Goal: Task Accomplishment & Management: Complete application form

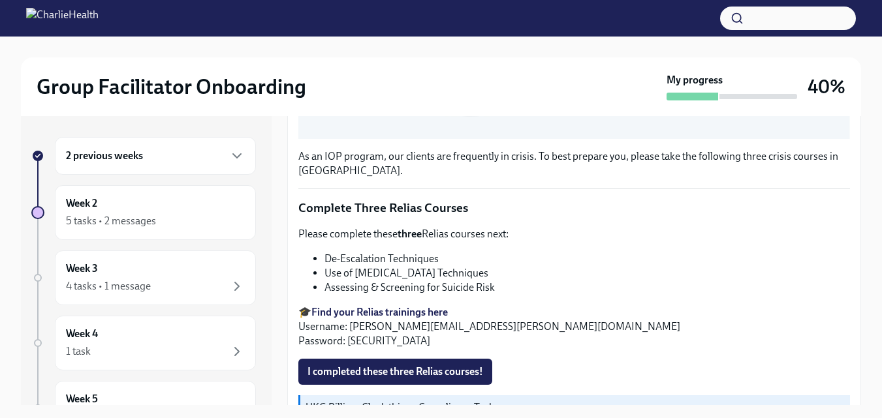
scroll to position [516, 0]
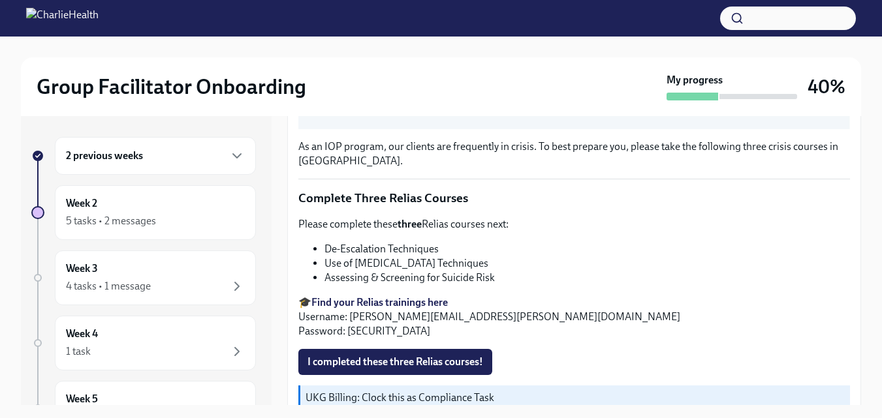
scroll to position [499, 0]
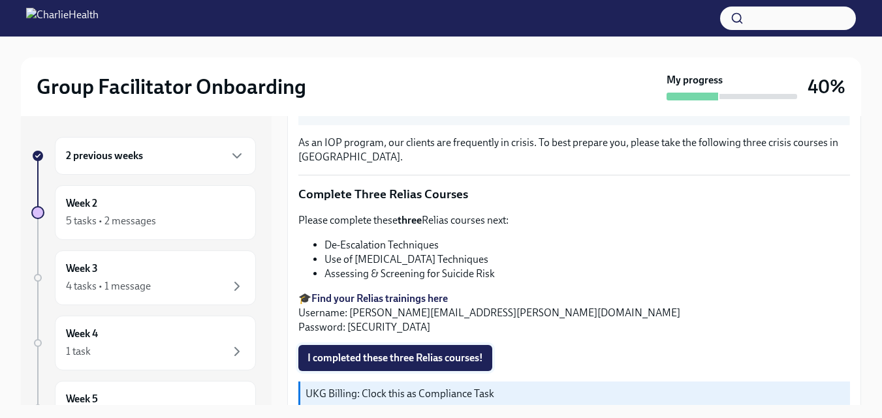
click at [439, 356] on span "I completed these three Relias courses!" at bounding box center [395, 358] width 176 height 13
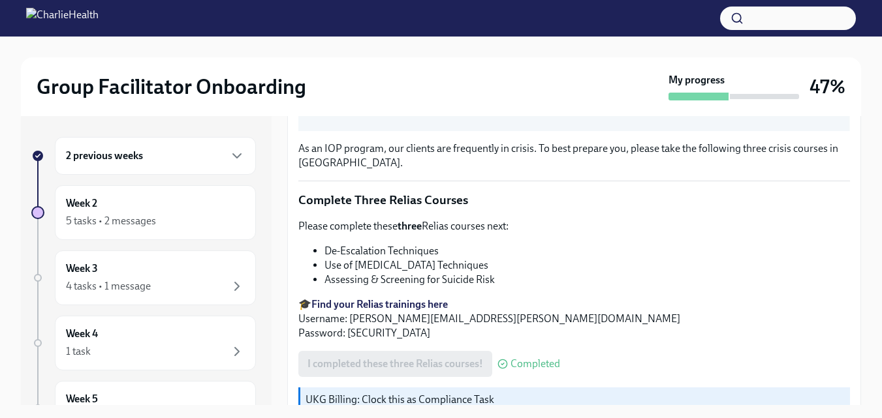
scroll to position [516, 0]
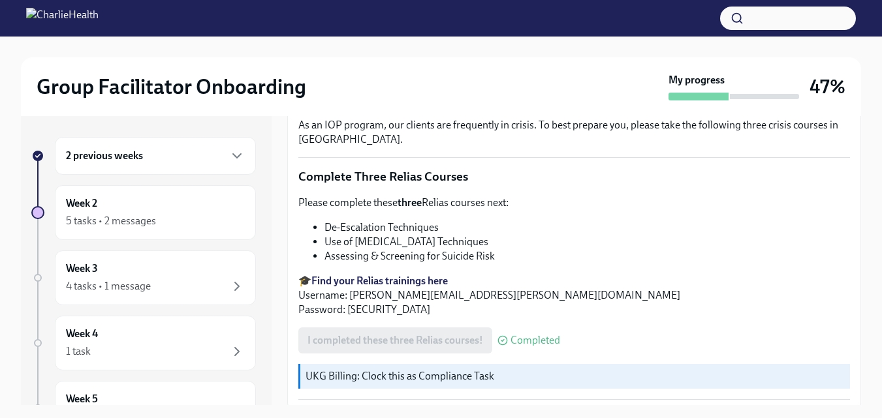
click at [631, 371] on p "UKG Billing: Clock this as Compliance Task" at bounding box center [574, 376] width 539 height 14
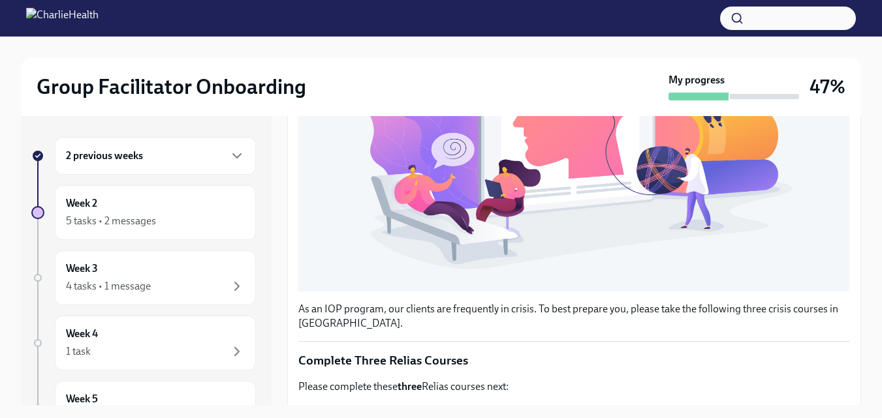
scroll to position [0, 0]
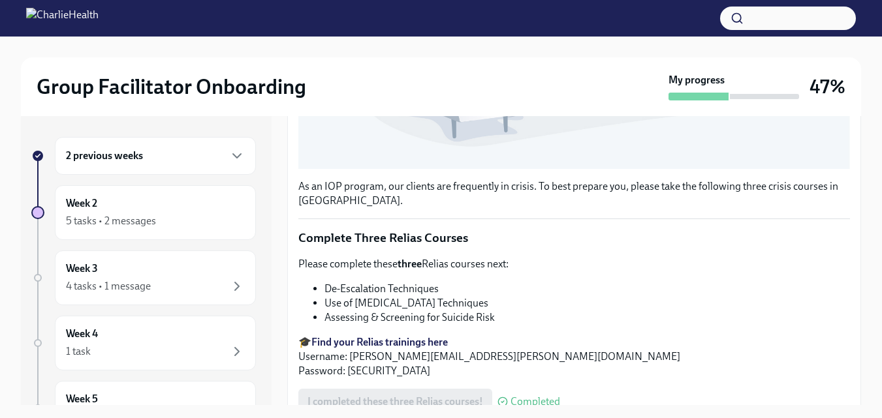
scroll to position [516, 0]
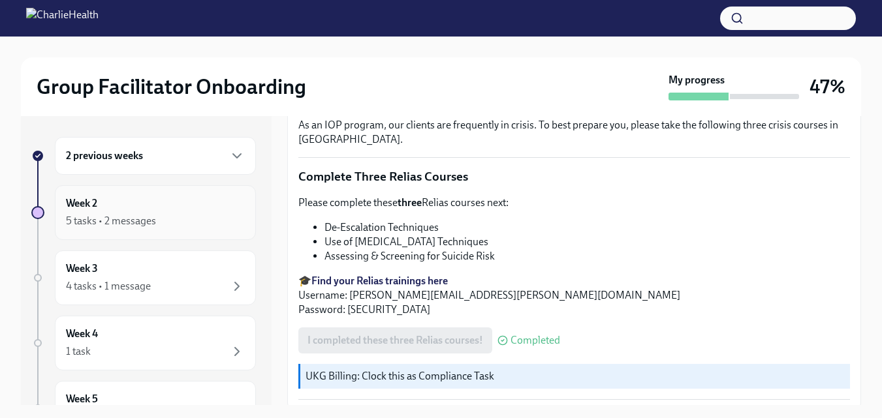
click at [141, 219] on div "5 tasks • 2 messages" at bounding box center [111, 221] width 90 height 14
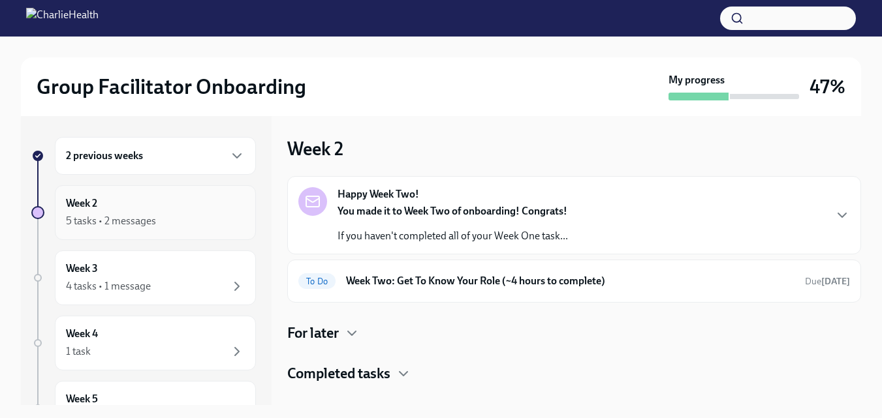
click at [172, 215] on div "5 tasks • 2 messages" at bounding box center [155, 221] width 179 height 16
click at [414, 278] on h6 "Week Two: Get To Know Your Role (~4 hours to complete)" at bounding box center [570, 281] width 448 height 14
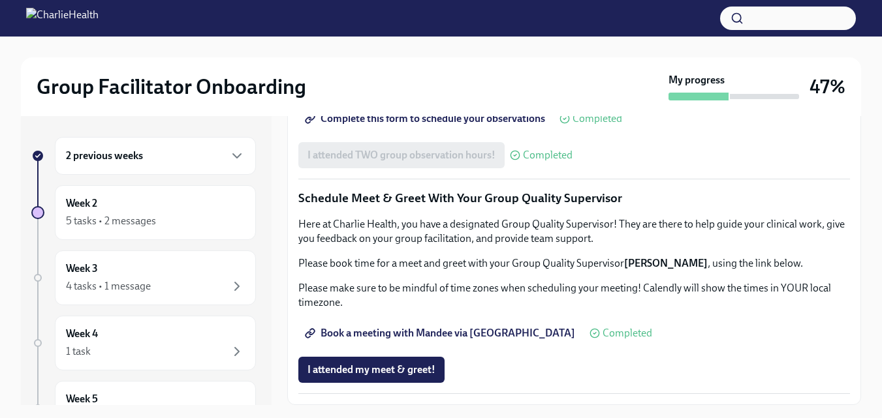
scroll to position [1279, 0]
